Goal: Transaction & Acquisition: Purchase product/service

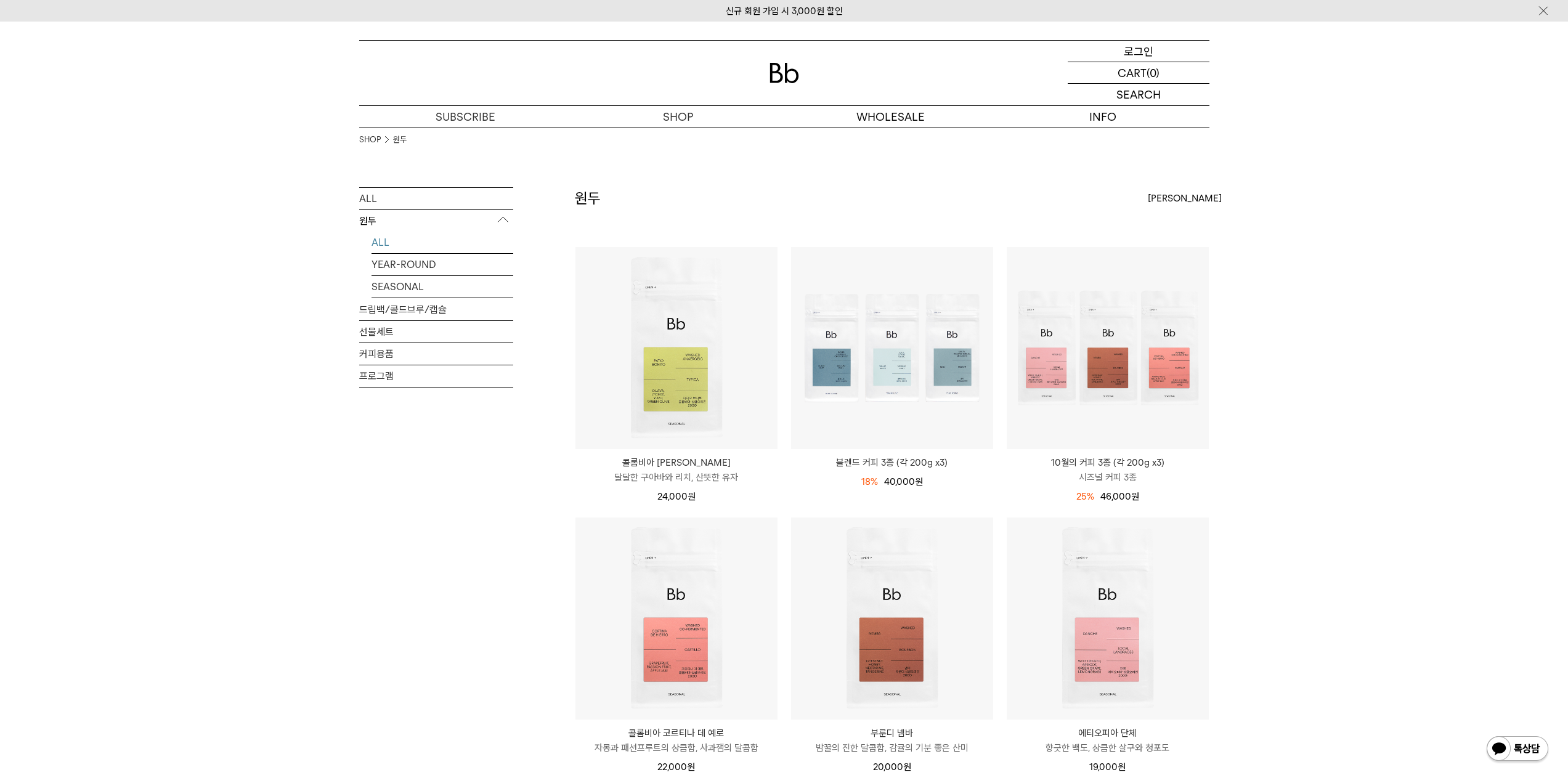
click at [1150, 47] on p "로그인" at bounding box center [1138, 51] width 29 height 21
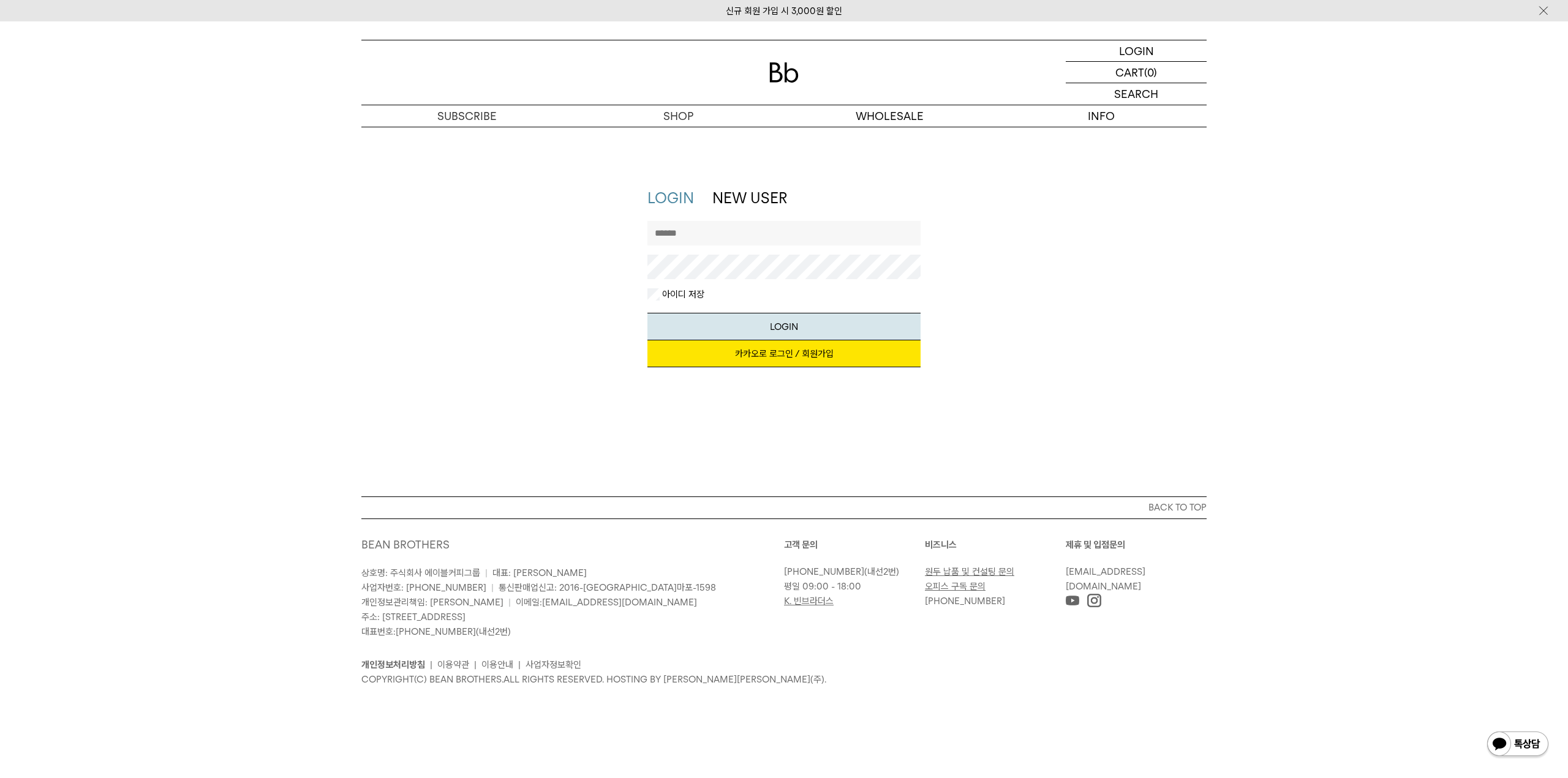
click at [775, 359] on link "카카오로 로그인 / 회원가입" at bounding box center [784, 354] width 274 height 27
click at [782, 357] on link "카카오로 로그인 / 회원가입" at bounding box center [784, 354] width 274 height 27
click at [759, 356] on link "카카오로 로그인 / 회원가입" at bounding box center [784, 354] width 274 height 27
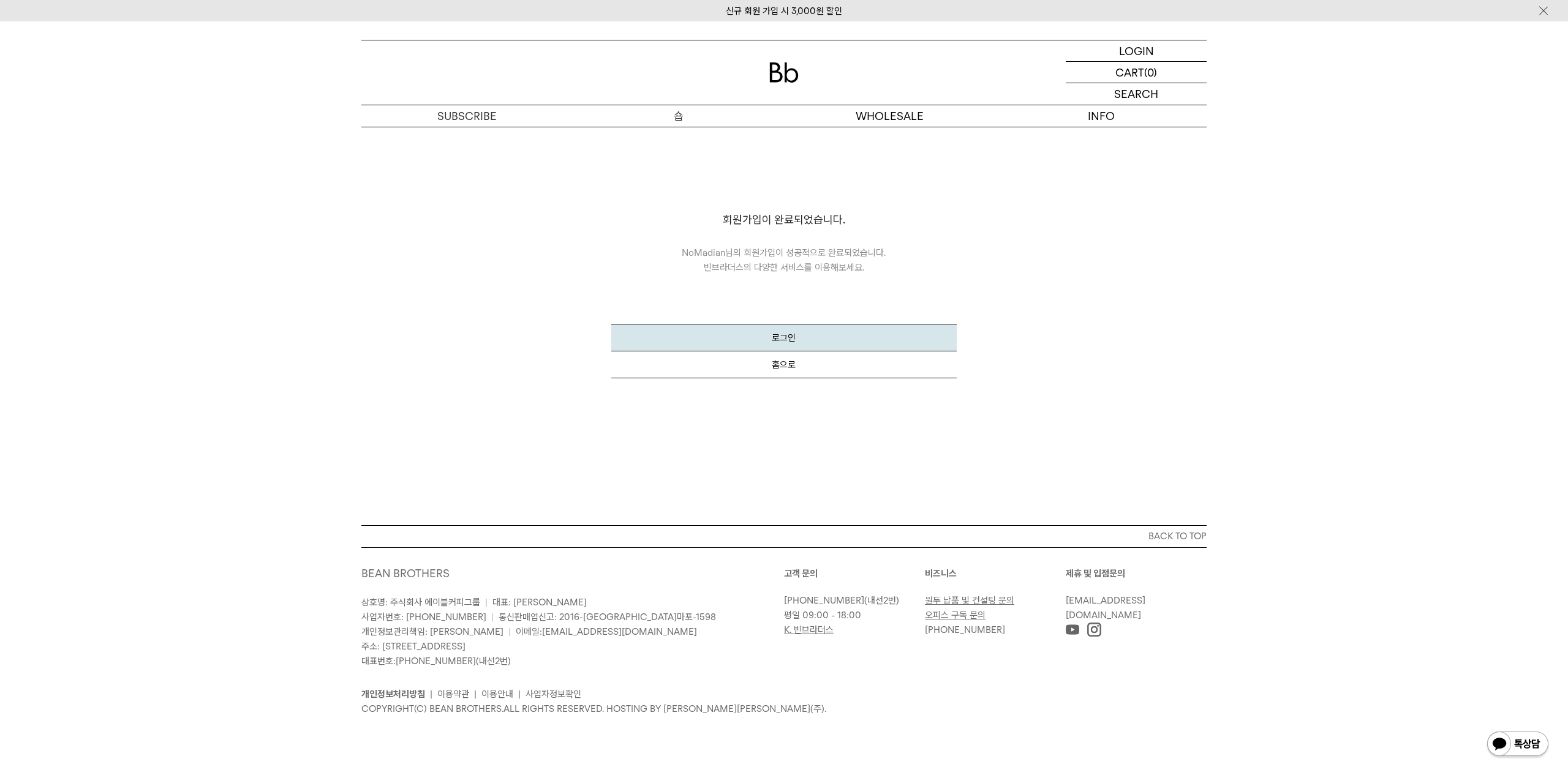
click at [682, 117] on p "숍" at bounding box center [678, 116] width 212 height 22
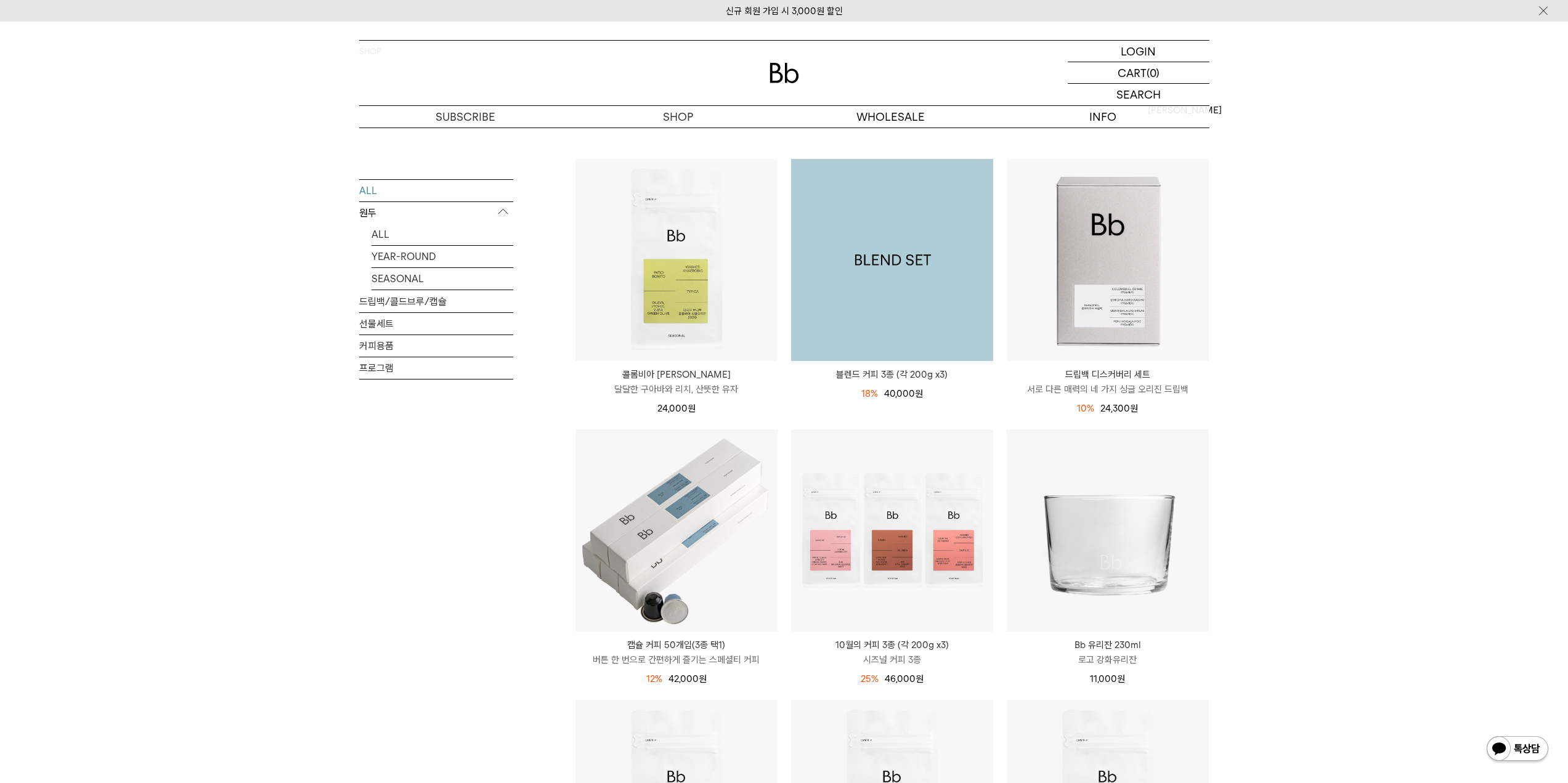
scroll to position [62, 0]
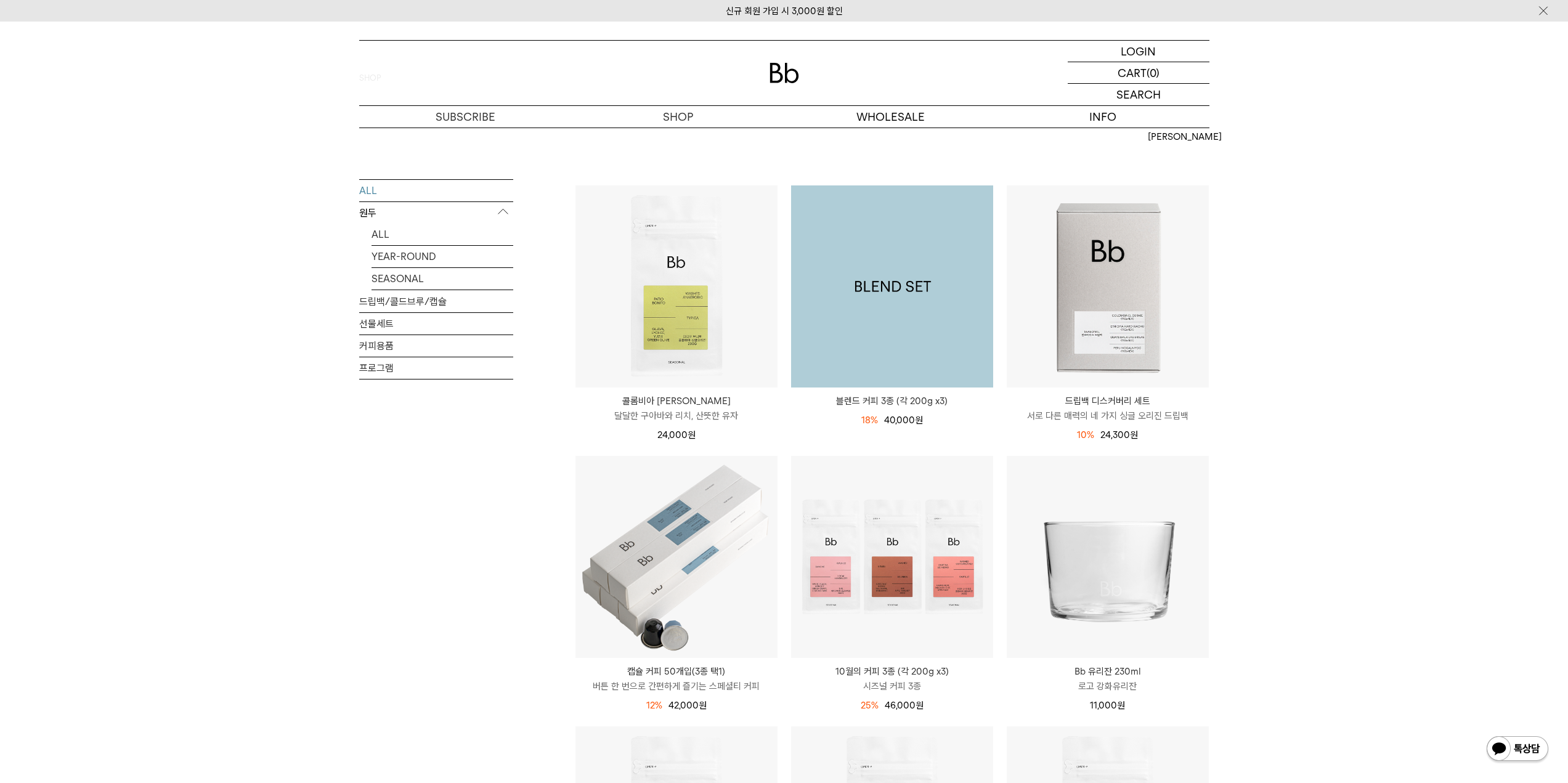
click at [901, 306] on img at bounding box center [891, 286] width 202 height 202
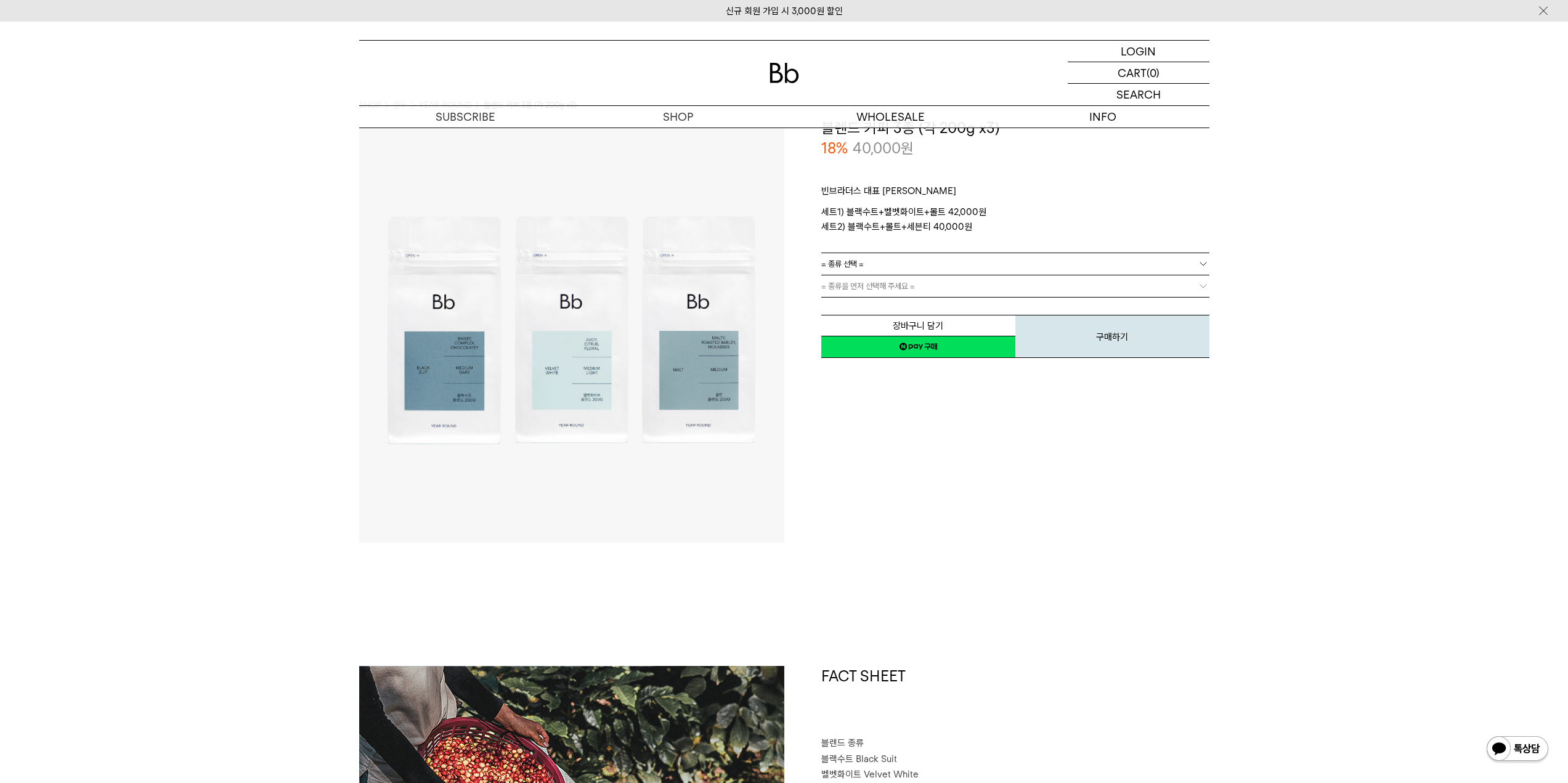
scroll to position [185, 0]
